Goal: Task Accomplishment & Management: Use online tool/utility

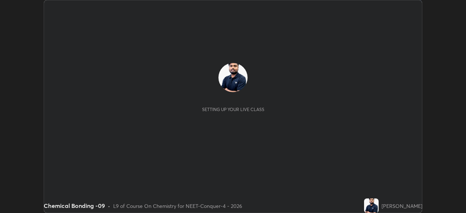
scroll to position [213, 465]
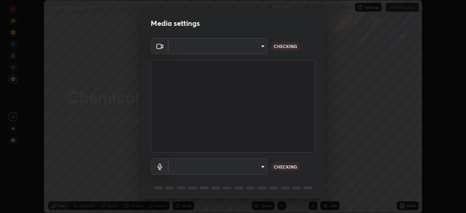
click at [248, 169] on body "Erase all Chemical Bonding -09 Recording CLASS STARTS IN 12 MINS Settings START…" at bounding box center [233, 106] width 466 height 213
type input "0e50365916b658242f783ed4648cb329f585d10cba28352488c27cd343db3185"
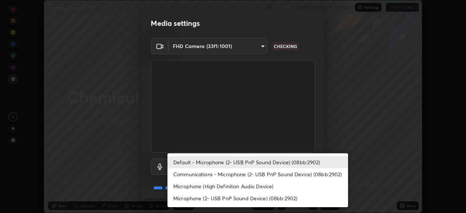
click at [225, 175] on li "Communications - Microphone (2- USB PnP Sound Device) (08bb:2902)" at bounding box center [257, 174] width 180 height 12
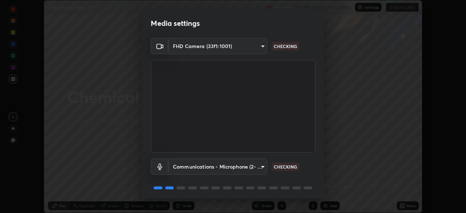
click at [221, 168] on body "Erase all Chemical Bonding -09 Recording CLASS STARTS IN 12 MINS Settings START…" at bounding box center [233, 106] width 466 height 213
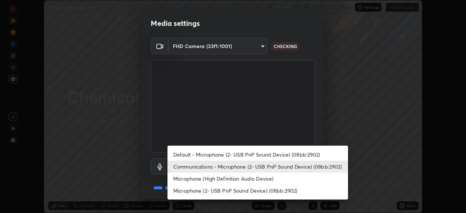
click at [226, 156] on li "Default - Microphone (2- USB PnP Sound Device) (08bb:2902)" at bounding box center [257, 154] width 180 height 12
type input "default"
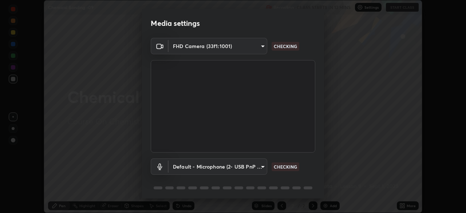
scroll to position [26, 0]
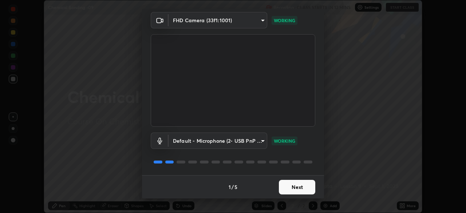
click at [295, 187] on button "Next" at bounding box center [297, 187] width 36 height 15
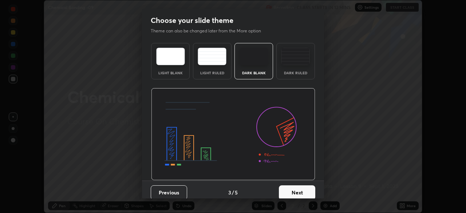
click at [308, 190] on button "Next" at bounding box center [297, 192] width 36 height 15
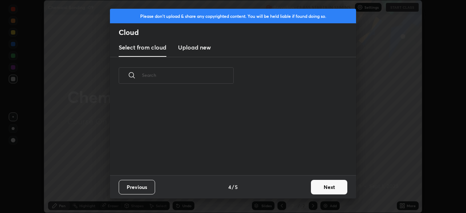
click at [314, 190] on button "Next" at bounding box center [329, 187] width 36 height 15
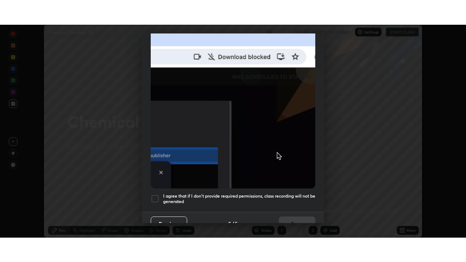
scroll to position [174, 0]
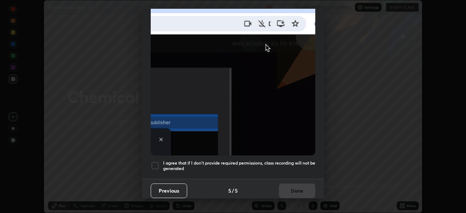
click at [156, 171] on div "Allow "Download multiple files" if prompted: If download blocked popup comes, o…" at bounding box center [233, 25] width 182 height 306
click at [157, 162] on div at bounding box center [155, 165] width 9 height 9
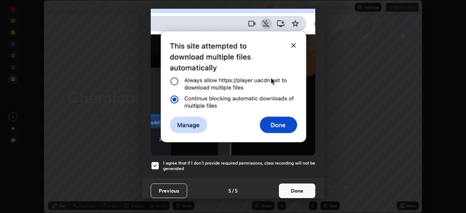
click at [292, 188] on button "Done" at bounding box center [297, 190] width 36 height 15
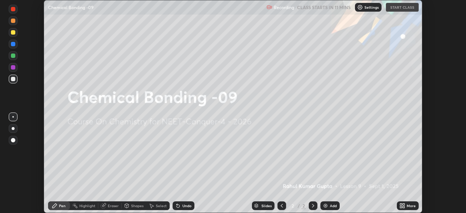
click at [401, 207] on icon at bounding box center [401, 207] width 2 height 2
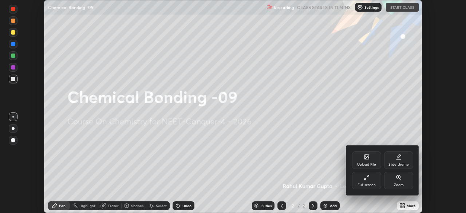
click at [362, 180] on div "Full screen" at bounding box center [366, 180] width 29 height 17
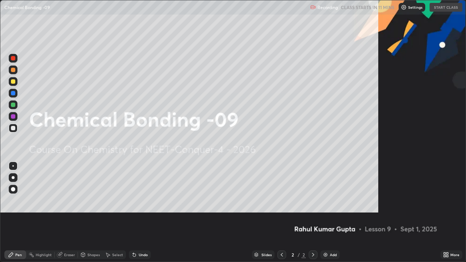
scroll to position [262, 466]
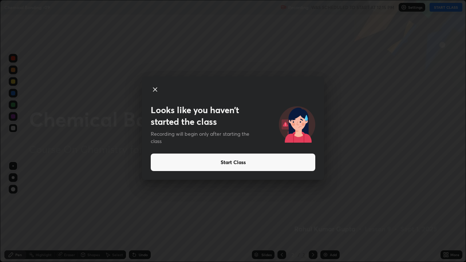
click at [228, 163] on button "Start Class" at bounding box center [233, 162] width 164 height 17
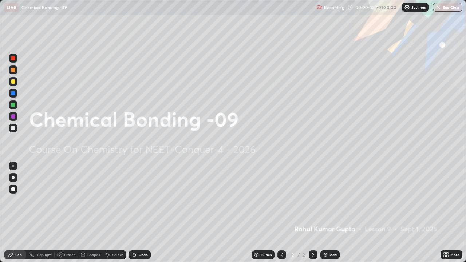
click at [332, 212] on div "Add" at bounding box center [333, 255] width 7 height 4
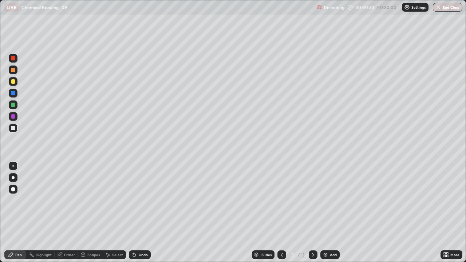
click at [15, 70] on div at bounding box center [13, 70] width 4 height 4
click at [90, 212] on div "Shapes" at bounding box center [93, 255] width 12 height 4
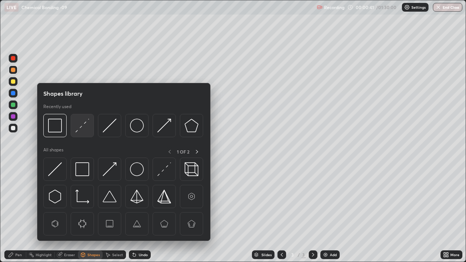
click at [79, 127] on img at bounding box center [82, 126] width 14 height 14
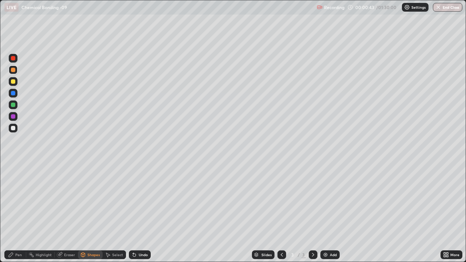
click at [17, 212] on div "Pen" at bounding box center [18, 255] width 7 height 4
click at [12, 128] on div at bounding box center [13, 128] width 4 height 4
click at [12, 82] on div at bounding box center [13, 81] width 4 height 4
click at [14, 130] on div at bounding box center [13, 128] width 4 height 4
click at [145, 212] on div "Undo" at bounding box center [140, 254] width 22 height 9
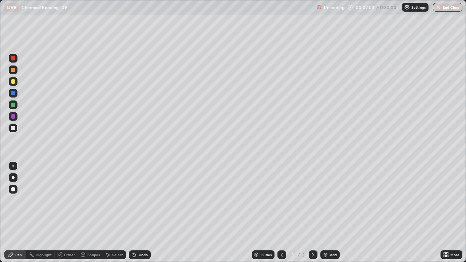
click at [144, 212] on div "Undo" at bounding box center [143, 255] width 9 height 4
click at [16, 105] on div at bounding box center [13, 104] width 9 height 9
click at [16, 130] on div at bounding box center [13, 128] width 9 height 9
click at [14, 104] on div at bounding box center [13, 105] width 4 height 4
click at [331, 212] on div "Add" at bounding box center [333, 255] width 7 height 4
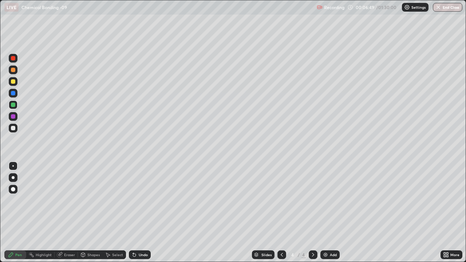
click at [16, 128] on div at bounding box center [13, 128] width 9 height 9
click at [284, 212] on div at bounding box center [281, 254] width 9 height 9
click at [312, 212] on icon at bounding box center [313, 255] width 6 height 6
click at [328, 212] on div "Add" at bounding box center [329, 254] width 19 height 9
click at [13, 83] on div at bounding box center [13, 81] width 4 height 4
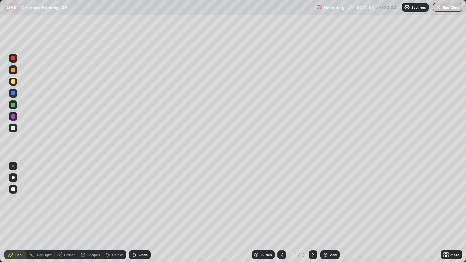
click at [13, 126] on div at bounding box center [13, 128] width 4 height 4
click at [14, 105] on div at bounding box center [13, 105] width 4 height 4
click at [281, 212] on icon at bounding box center [282, 255] width 6 height 6
click at [280, 212] on icon at bounding box center [282, 255] width 6 height 6
click at [312, 212] on icon at bounding box center [313, 255] width 6 height 6
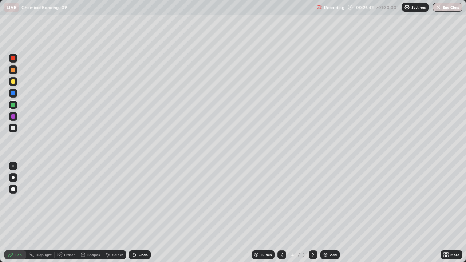
click at [311, 212] on icon at bounding box center [313, 255] width 6 height 6
click at [330, 212] on div "Add" at bounding box center [333, 255] width 7 height 4
click at [16, 85] on div at bounding box center [13, 81] width 9 height 9
click at [91, 212] on div "Shapes" at bounding box center [93, 255] width 12 height 4
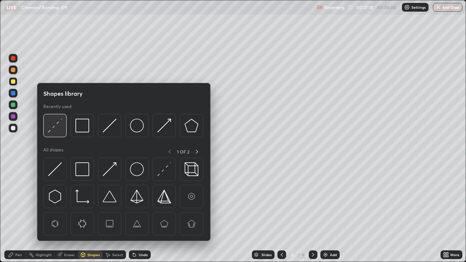
click at [55, 128] on img at bounding box center [55, 126] width 14 height 14
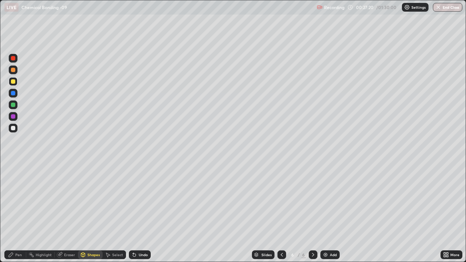
click at [17, 212] on div "Pen" at bounding box center [15, 254] width 22 height 9
click at [13, 132] on div at bounding box center [13, 128] width 9 height 9
click at [93, 212] on div "Shapes" at bounding box center [93, 255] width 12 height 4
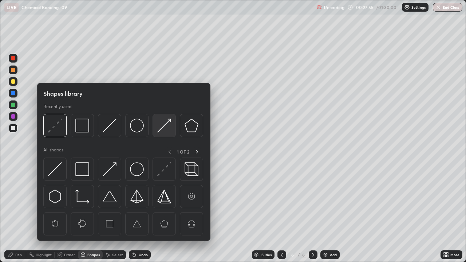
click at [164, 128] on img at bounding box center [164, 126] width 14 height 14
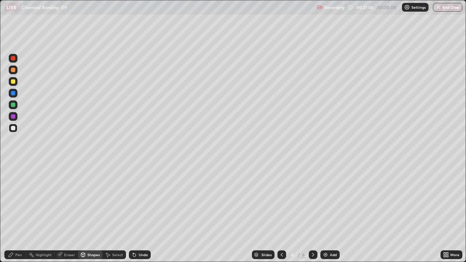
click at [13, 106] on div at bounding box center [13, 105] width 4 height 4
click at [20, 212] on div "Pen" at bounding box center [18, 255] width 7 height 4
click at [13, 128] on div at bounding box center [13, 128] width 4 height 4
click at [17, 108] on div at bounding box center [13, 104] width 9 height 9
click at [139, 212] on div "Undo" at bounding box center [143, 255] width 9 height 4
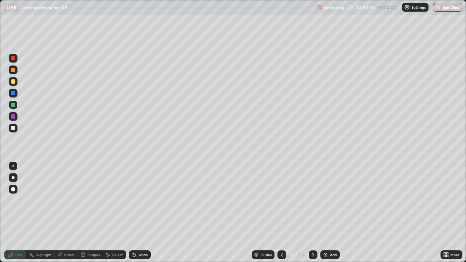
click at [140, 212] on div "Undo" at bounding box center [143, 255] width 9 height 4
click at [332, 212] on div "Add" at bounding box center [333, 255] width 7 height 4
click at [13, 178] on div at bounding box center [13, 177] width 3 height 3
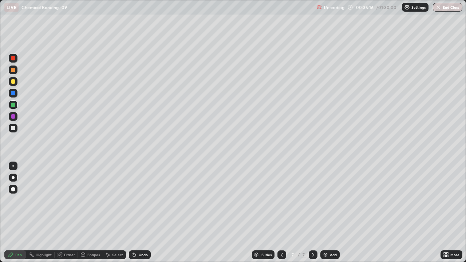
click at [88, 212] on div "Shapes" at bounding box center [93, 255] width 12 height 4
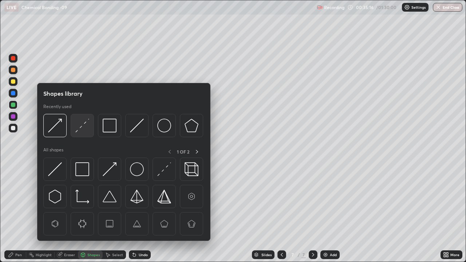
click at [83, 128] on img at bounding box center [82, 126] width 14 height 14
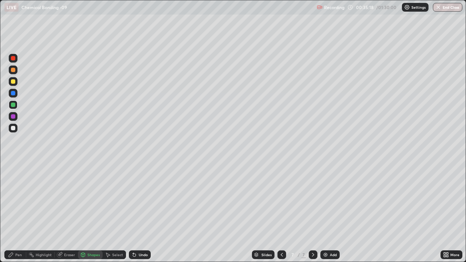
click at [20, 212] on div "Pen" at bounding box center [15, 254] width 22 height 9
click at [14, 128] on div at bounding box center [13, 128] width 4 height 4
click at [282, 212] on div at bounding box center [281, 254] width 9 height 9
click at [312, 212] on icon at bounding box center [313, 255] width 6 height 6
click at [281, 212] on icon at bounding box center [282, 255] width 6 height 6
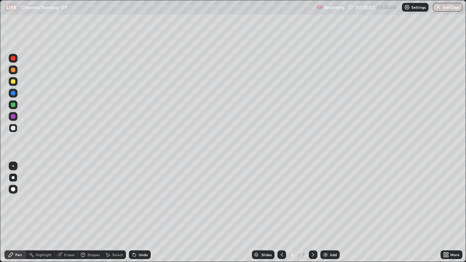
click at [312, 212] on icon at bounding box center [313, 255] width 6 height 6
click at [327, 212] on div "Add" at bounding box center [329, 254] width 19 height 9
click at [16, 84] on div at bounding box center [13, 81] width 9 height 9
click at [92, 212] on div "Shapes" at bounding box center [90, 254] width 25 height 9
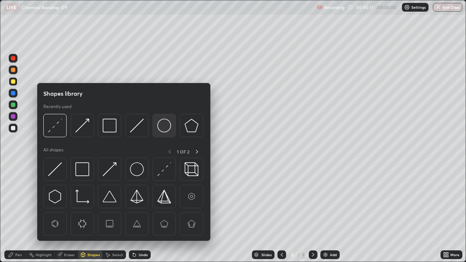
click at [162, 129] on img at bounding box center [164, 126] width 14 height 14
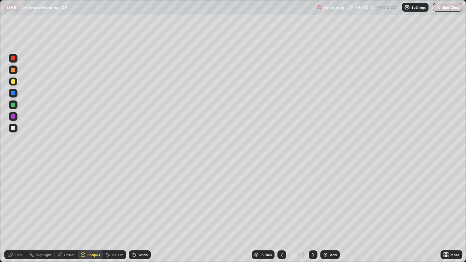
click at [15, 212] on div "Pen" at bounding box center [18, 255] width 7 height 4
click at [14, 129] on div at bounding box center [13, 128] width 4 height 4
click at [14, 106] on div at bounding box center [13, 105] width 4 height 4
click at [13, 131] on div at bounding box center [13, 128] width 9 height 9
click at [91, 212] on div "Shapes" at bounding box center [93, 255] width 12 height 4
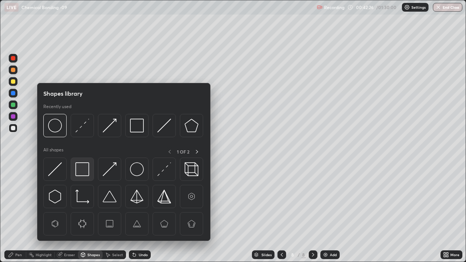
click at [81, 166] on img at bounding box center [82, 169] width 14 height 14
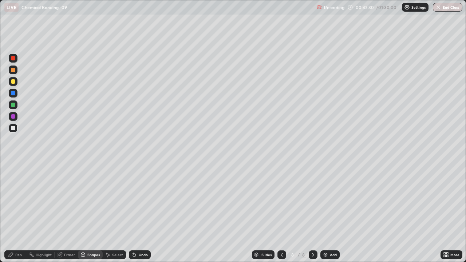
click at [21, 212] on div "Pen" at bounding box center [15, 254] width 22 height 9
click at [12, 82] on div at bounding box center [13, 81] width 4 height 4
click at [14, 128] on div at bounding box center [13, 128] width 4 height 4
click at [16, 105] on div at bounding box center [13, 104] width 9 height 9
click at [17, 130] on div at bounding box center [13, 128] width 9 height 12
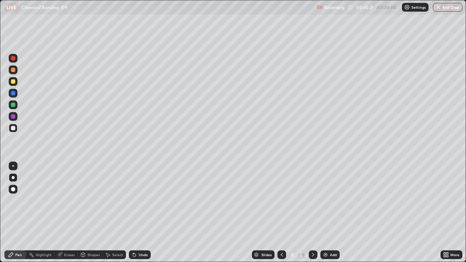
click at [332, 212] on div "Add" at bounding box center [333, 255] width 7 height 4
click at [281, 212] on div at bounding box center [281, 254] width 9 height 9
click at [312, 212] on icon at bounding box center [313, 255] width 6 height 6
click at [13, 83] on div at bounding box center [13, 81] width 4 height 4
click at [14, 130] on div at bounding box center [13, 128] width 4 height 4
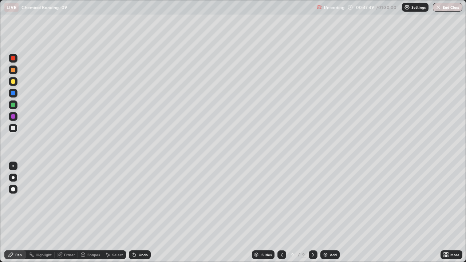
click at [284, 212] on div at bounding box center [281, 254] width 9 height 9
click at [312, 212] on icon at bounding box center [313, 255] width 2 height 4
click at [332, 212] on div "Add" at bounding box center [333, 255] width 7 height 4
click at [15, 83] on div at bounding box center [13, 81] width 9 height 9
click at [15, 70] on div at bounding box center [13, 70] width 4 height 4
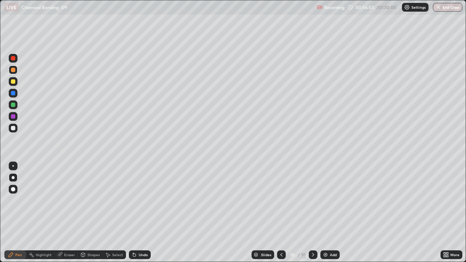
click at [137, 212] on div "Undo" at bounding box center [140, 254] width 22 height 9
click at [93, 212] on div "Shapes" at bounding box center [93, 255] width 12 height 4
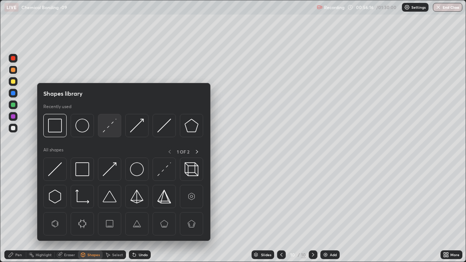
click at [114, 128] on img at bounding box center [110, 126] width 14 height 14
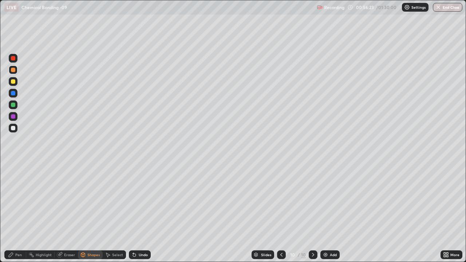
click at [16, 212] on div "Pen" at bounding box center [18, 255] width 7 height 4
click at [15, 128] on div at bounding box center [13, 128] width 4 height 4
click at [13, 166] on div at bounding box center [12, 165] width 1 height 1
click at [91, 212] on div "Shapes" at bounding box center [93, 255] width 12 height 4
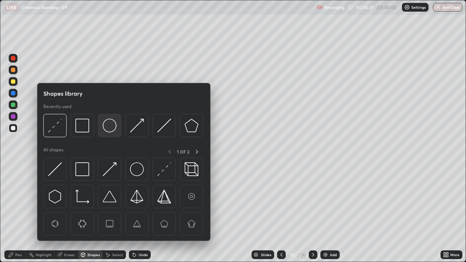
click at [110, 129] on img at bounding box center [110, 126] width 14 height 14
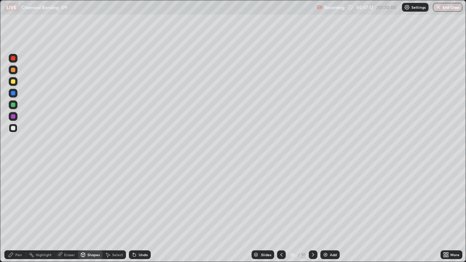
click at [91, 212] on div "Shapes" at bounding box center [93, 255] width 12 height 4
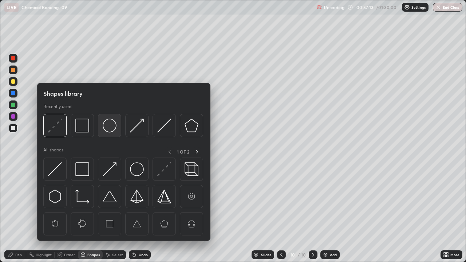
click at [107, 127] on img at bounding box center [110, 126] width 14 height 14
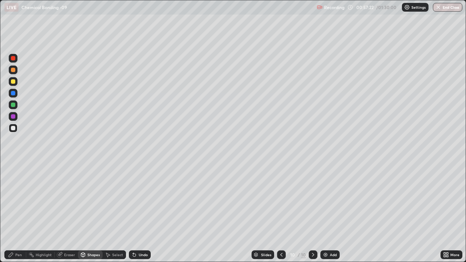
click at [19, 212] on div "Pen" at bounding box center [18, 255] width 7 height 4
click at [12, 117] on div at bounding box center [13, 116] width 4 height 4
click at [88, 212] on div "Shapes" at bounding box center [90, 254] width 25 height 9
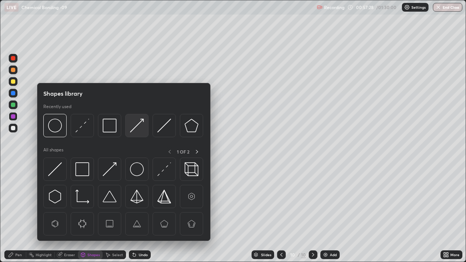
click at [137, 128] on img at bounding box center [137, 126] width 14 height 14
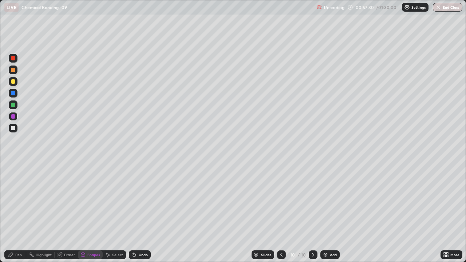
click at [17, 212] on div "Pen" at bounding box center [18, 255] width 7 height 4
click at [15, 129] on div at bounding box center [13, 128] width 4 height 4
click at [16, 104] on div at bounding box center [13, 104] width 9 height 9
click at [95, 212] on div "Shapes" at bounding box center [93, 255] width 12 height 4
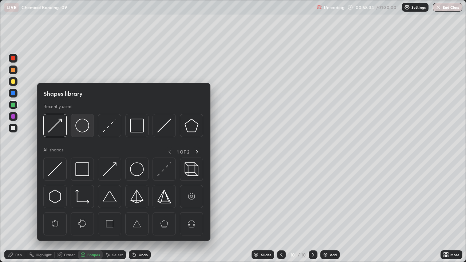
click at [82, 128] on img at bounding box center [82, 126] width 14 height 14
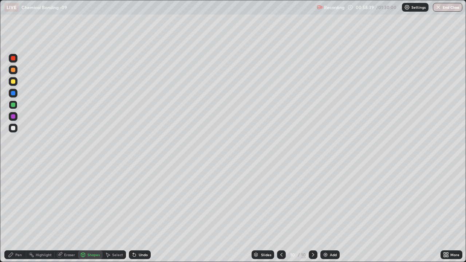
click at [17, 212] on div "Pen" at bounding box center [18, 255] width 7 height 4
click at [13, 130] on div at bounding box center [13, 128] width 4 height 4
click at [14, 106] on div at bounding box center [13, 105] width 4 height 4
click at [13, 93] on div at bounding box center [13, 93] width 4 height 4
click at [326, 212] on img at bounding box center [325, 255] width 6 height 6
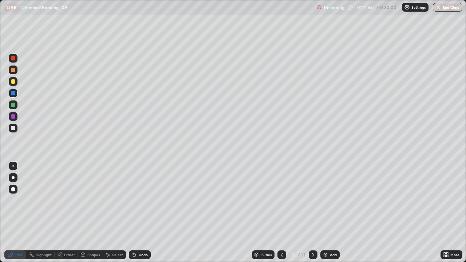
click at [17, 178] on div at bounding box center [13, 177] width 9 height 9
click at [14, 71] on div at bounding box center [13, 70] width 4 height 4
click at [85, 212] on icon at bounding box center [83, 255] width 6 height 6
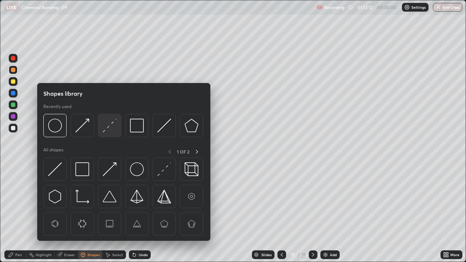
click at [110, 127] on img at bounding box center [110, 126] width 14 height 14
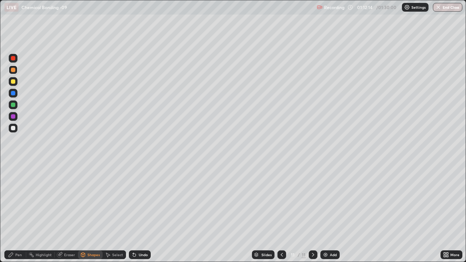
click at [17, 212] on div "Pen" at bounding box center [15, 254] width 22 height 9
click at [14, 128] on div at bounding box center [13, 128] width 4 height 4
click at [14, 105] on div at bounding box center [13, 105] width 4 height 4
click at [15, 116] on div at bounding box center [13, 116] width 4 height 4
click at [16, 81] on div at bounding box center [13, 81] width 9 height 9
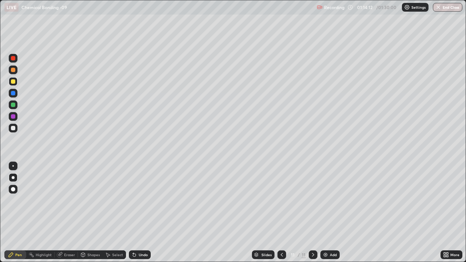
click at [16, 129] on div at bounding box center [13, 128] width 9 height 9
click at [13, 72] on div at bounding box center [13, 69] width 9 height 9
click at [332, 212] on div "Add" at bounding box center [329, 254] width 19 height 9
click at [91, 212] on div "Shapes" at bounding box center [93, 255] width 12 height 4
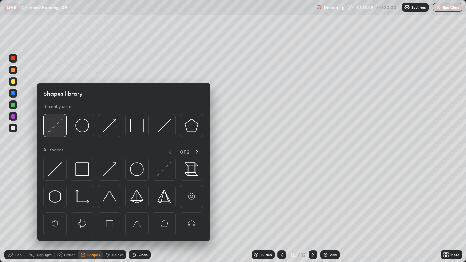
click at [56, 129] on img at bounding box center [55, 126] width 14 height 14
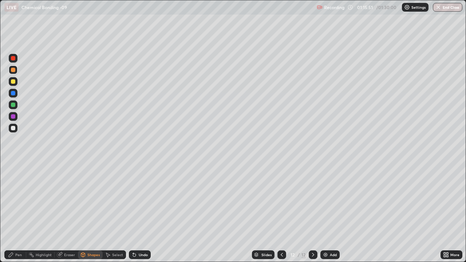
click at [17, 212] on div "Pen" at bounding box center [18, 255] width 7 height 4
click at [14, 128] on div at bounding box center [13, 128] width 4 height 4
click at [139, 212] on div "Undo" at bounding box center [143, 255] width 9 height 4
click at [13, 105] on div at bounding box center [13, 105] width 4 height 4
click at [15, 94] on div at bounding box center [13, 93] width 4 height 4
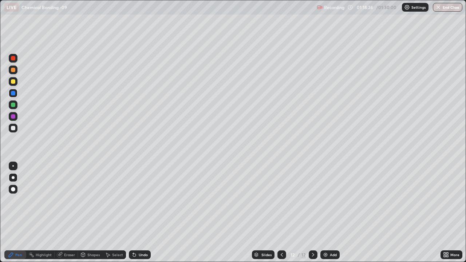
click at [327, 212] on div "Add" at bounding box center [329, 254] width 19 height 9
click at [13, 70] on div at bounding box center [13, 70] width 4 height 4
click at [11, 128] on div at bounding box center [13, 128] width 4 height 4
click at [15, 106] on div at bounding box center [13, 105] width 4 height 4
click at [16, 130] on div at bounding box center [13, 128] width 9 height 9
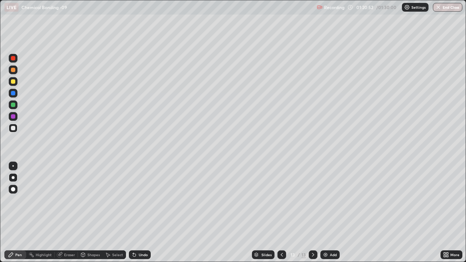
click at [330, 212] on div "Add" at bounding box center [333, 255] width 7 height 4
click at [12, 105] on div at bounding box center [13, 105] width 4 height 4
click at [13, 82] on div at bounding box center [13, 81] width 4 height 4
click at [14, 131] on div at bounding box center [13, 128] width 9 height 9
click at [13, 105] on div at bounding box center [13, 105] width 4 height 4
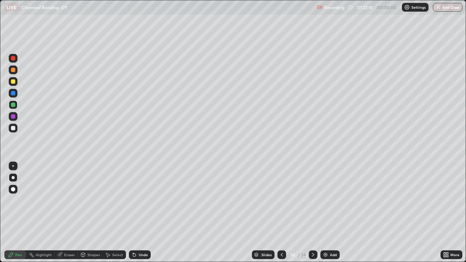
click at [16, 129] on div at bounding box center [13, 128] width 9 height 9
click at [453, 11] on button "End Class" at bounding box center [447, 7] width 29 height 9
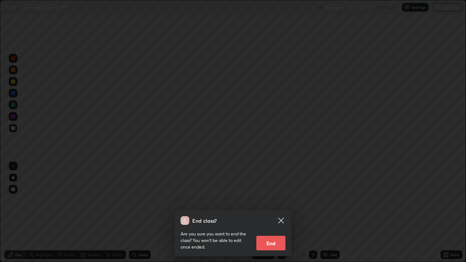
click at [274, 212] on button "End" at bounding box center [270, 243] width 29 height 15
